Goal: Check status: Check status

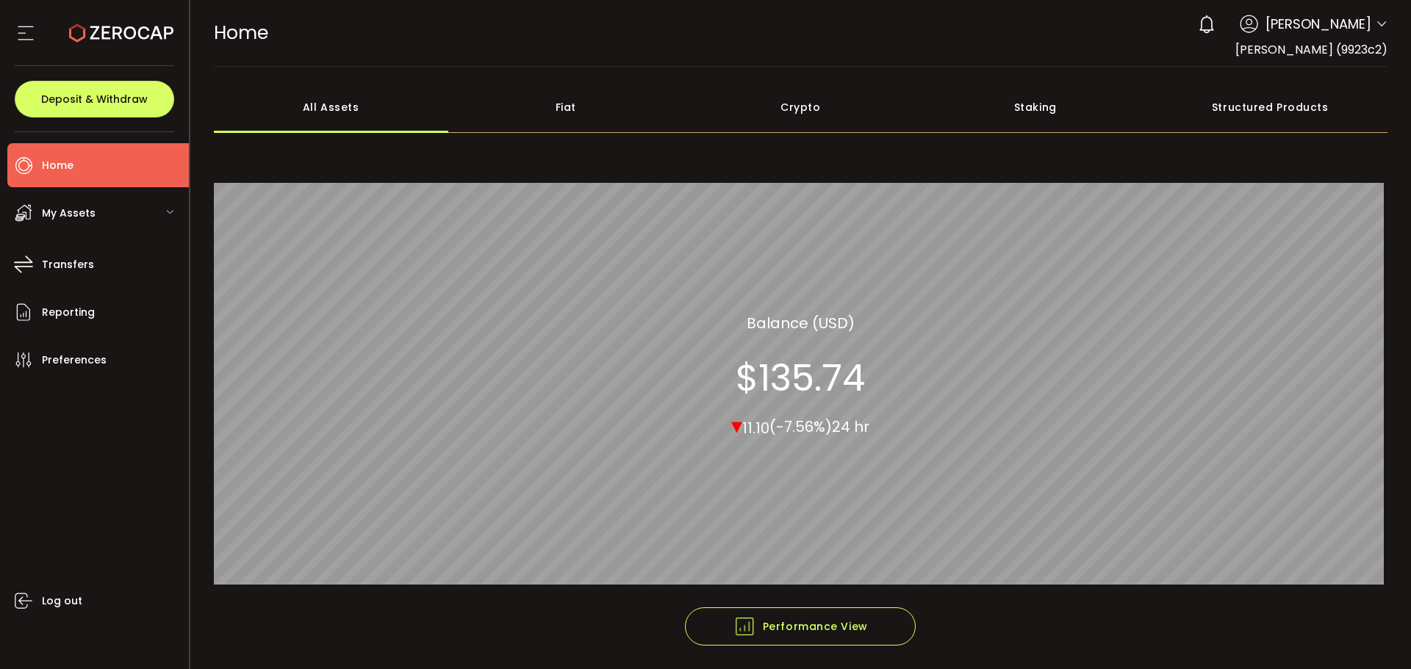
click at [68, 211] on span "My Assets" at bounding box center [69, 213] width 54 height 21
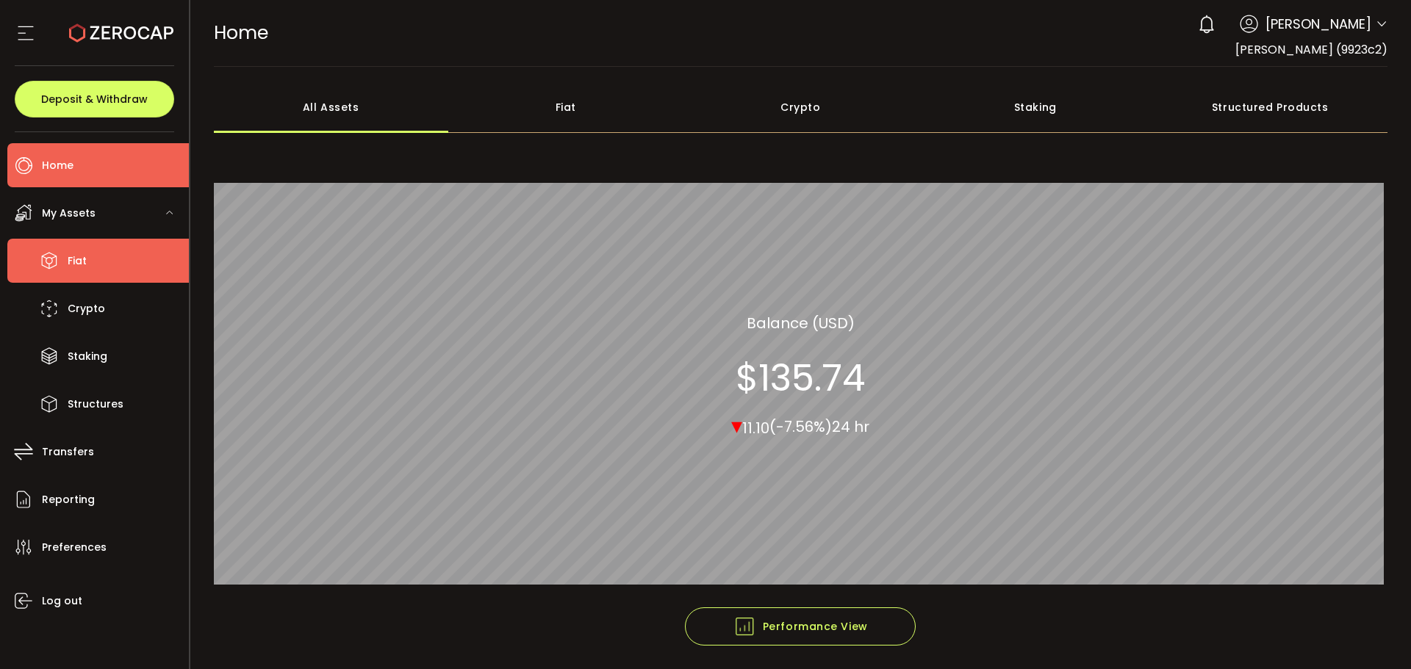
click at [79, 265] on span "Fiat" at bounding box center [77, 261] width 19 height 21
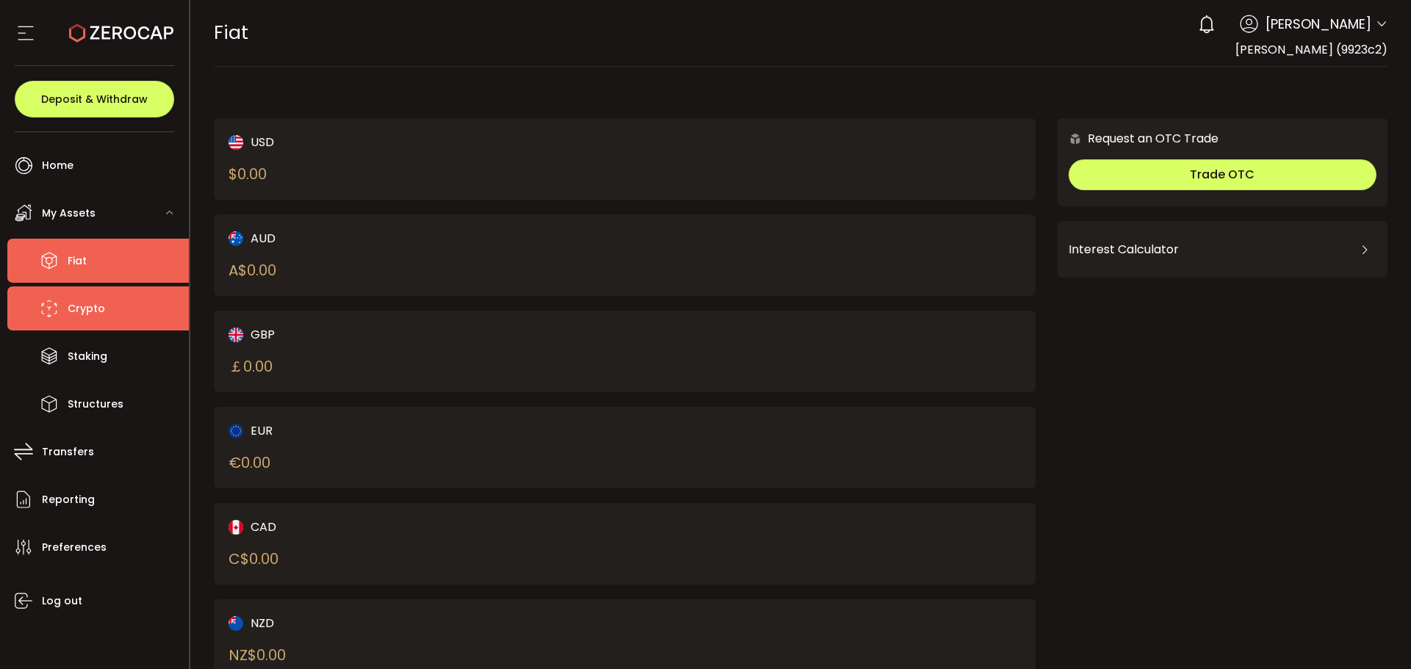
click at [87, 305] on span "Crypto" at bounding box center [86, 308] width 37 height 21
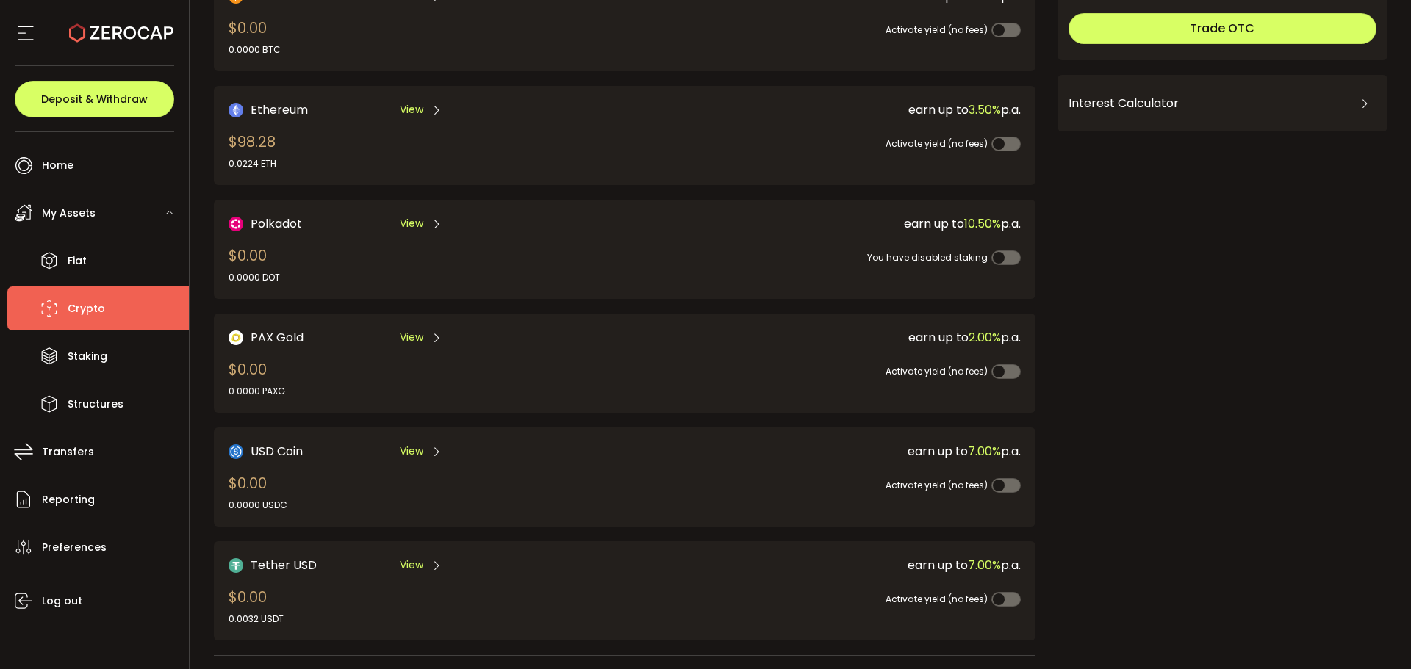
scroll to position [138, 0]
